Goal: Information Seeking & Learning: Learn about a topic

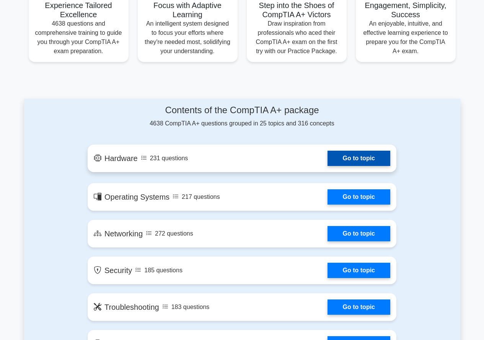
scroll to position [383, 0]
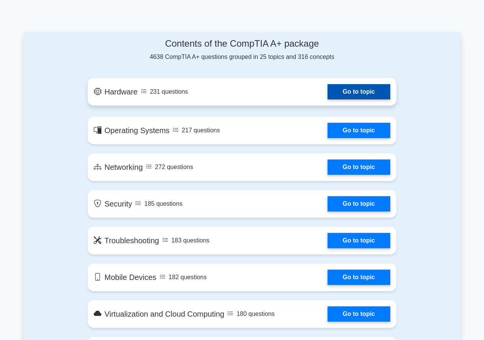
click at [330, 96] on link "Go to topic" at bounding box center [359, 91] width 63 height 15
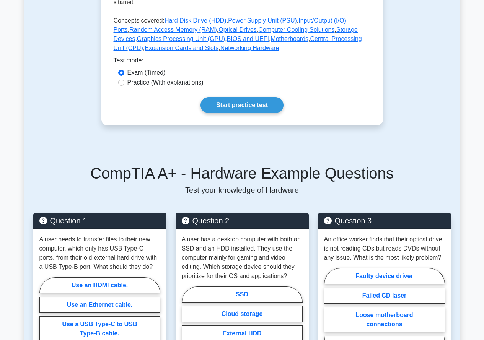
scroll to position [383, 0]
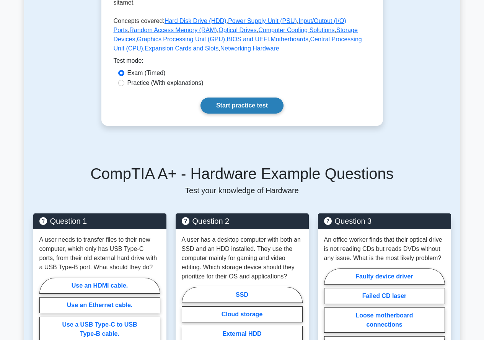
click at [243, 98] on link "Start practice test" at bounding box center [242, 106] width 83 height 16
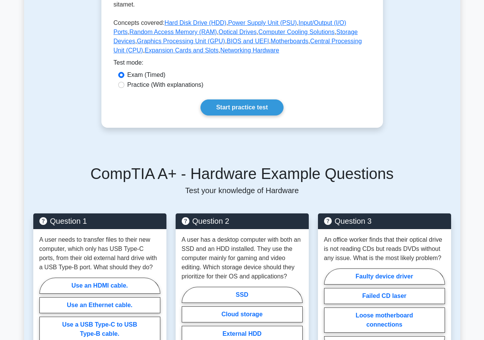
scroll to position [230, 0]
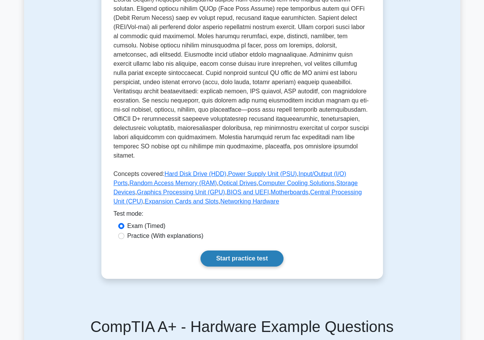
click at [272, 251] on link "Start practice test" at bounding box center [242, 259] width 83 height 16
click at [243, 257] on link "Start practice test" at bounding box center [242, 259] width 83 height 16
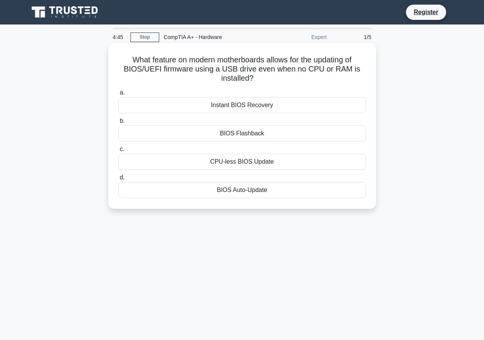
click at [237, 131] on div "BIOS Flashback" at bounding box center [242, 134] width 248 height 16
click at [118, 124] on input "b. BIOS Flashback" at bounding box center [118, 121] width 0 height 5
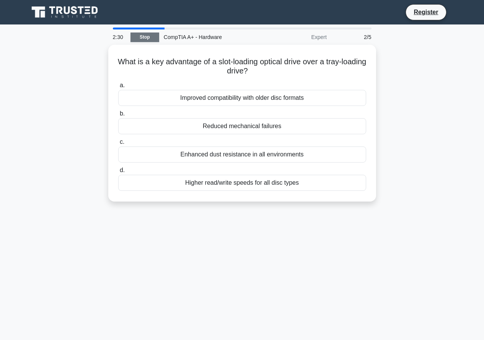
click at [140, 36] on link "Stop" at bounding box center [145, 38] width 29 height 10
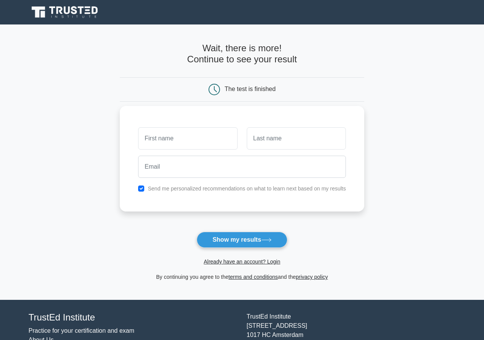
click at [187, 139] on input "text" at bounding box center [187, 138] width 99 height 22
type input "Patrick"
click at [274, 142] on input "text" at bounding box center [296, 138] width 99 height 22
type input "McLorn"
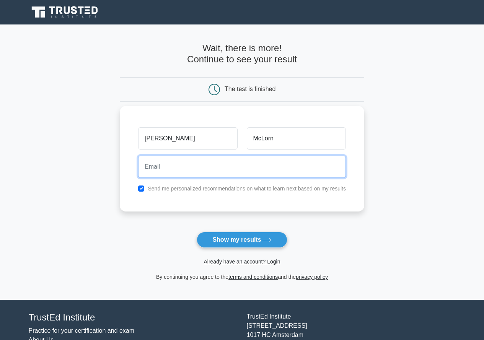
click at [236, 168] on input "email" at bounding box center [242, 167] width 208 height 22
type input "supersonic13045@hotmail.com"
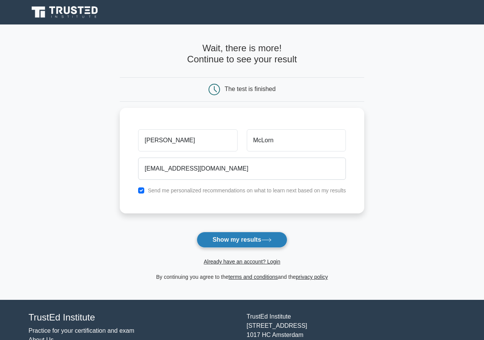
click at [258, 236] on button "Show my results" at bounding box center [242, 240] width 90 height 16
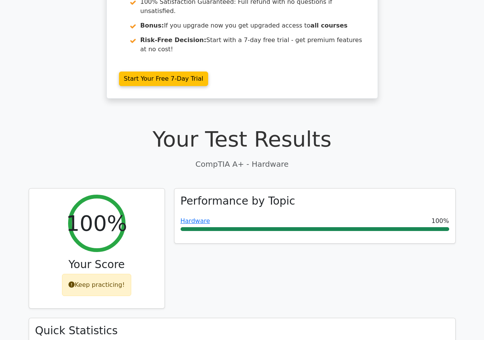
scroll to position [115, 0]
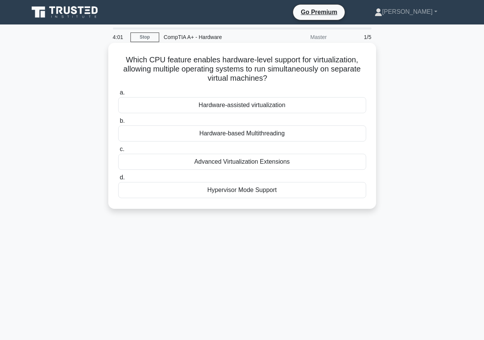
click at [239, 108] on div "Hardware-assisted virtualization" at bounding box center [242, 105] width 248 height 16
click at [118, 95] on input "a. Hardware-assisted virtualization" at bounding box center [118, 92] width 0 height 5
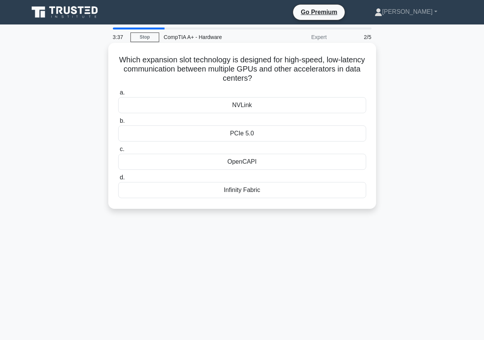
click at [235, 110] on div "NVLink" at bounding box center [242, 105] width 248 height 16
click at [118, 95] on input "a. NVLink" at bounding box center [118, 92] width 0 height 5
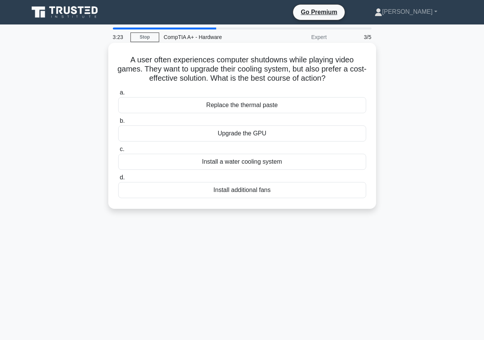
click at [258, 108] on div "Replace the thermal paste" at bounding box center [242, 105] width 248 height 16
click at [118, 95] on input "a. Replace the thermal paste" at bounding box center [118, 92] width 0 height 5
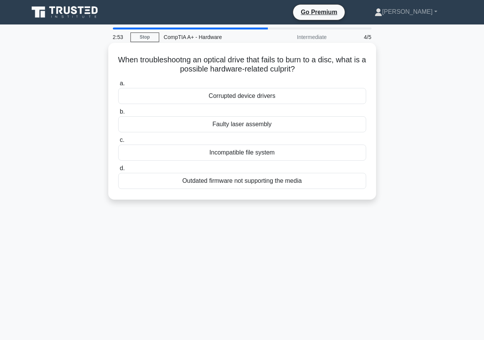
click at [194, 126] on div "Faulty laser assembly" at bounding box center [242, 124] width 248 height 16
click at [118, 114] on input "b. Faulty laser assembly" at bounding box center [118, 111] width 0 height 5
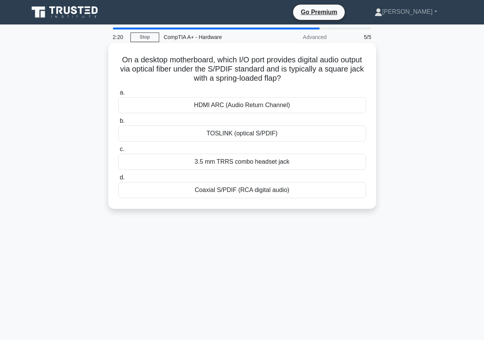
click at [265, 107] on div "HDMI ARC (Audio Return Channel)" at bounding box center [242, 105] width 248 height 16
click at [118, 95] on input "a. HDMI ARC (Audio Return Channel)" at bounding box center [118, 92] width 0 height 5
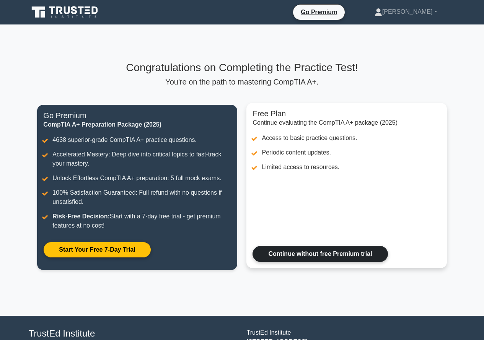
click at [276, 256] on link "Continue without free Premium trial" at bounding box center [320, 254] width 135 height 16
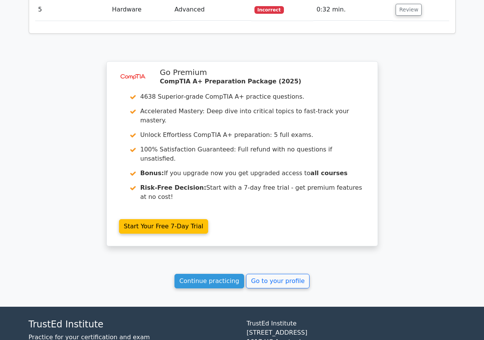
scroll to position [736, 0]
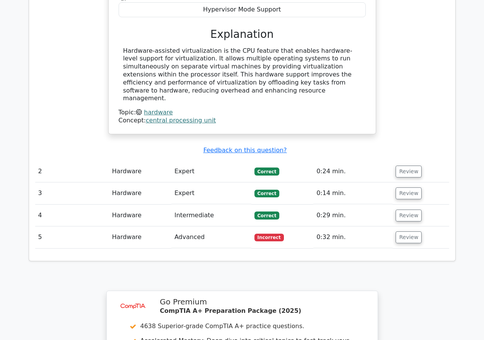
click at [252, 227] on td "Incorrect" at bounding box center [282, 238] width 62 height 22
click at [410, 232] on button "Review" at bounding box center [409, 238] width 26 height 12
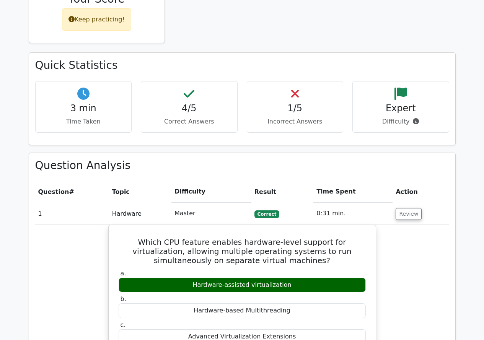
scroll to position [153, 0]
